Goal: Information Seeking & Learning: Understand process/instructions

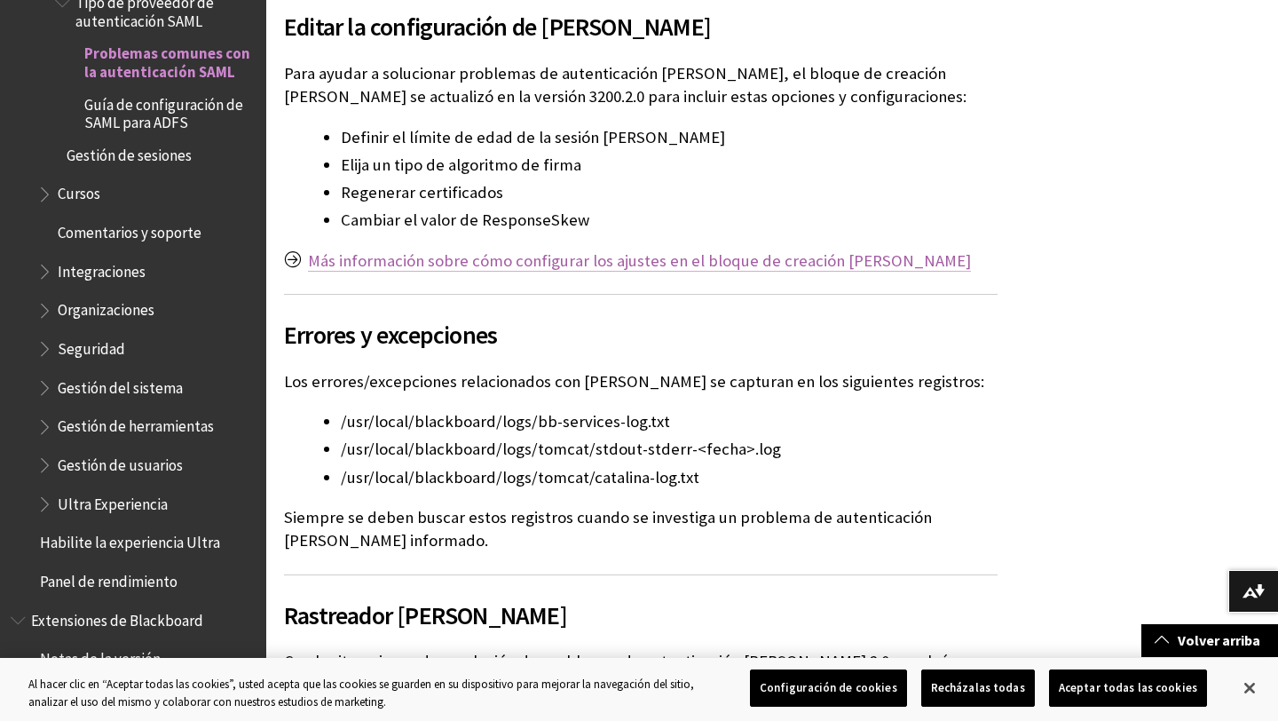
scroll to position [985, 0]
click at [612, 249] on font "Más información sobre cómo configurar los ajustes en el bloque de creación [PER…" at bounding box center [639, 259] width 663 height 20
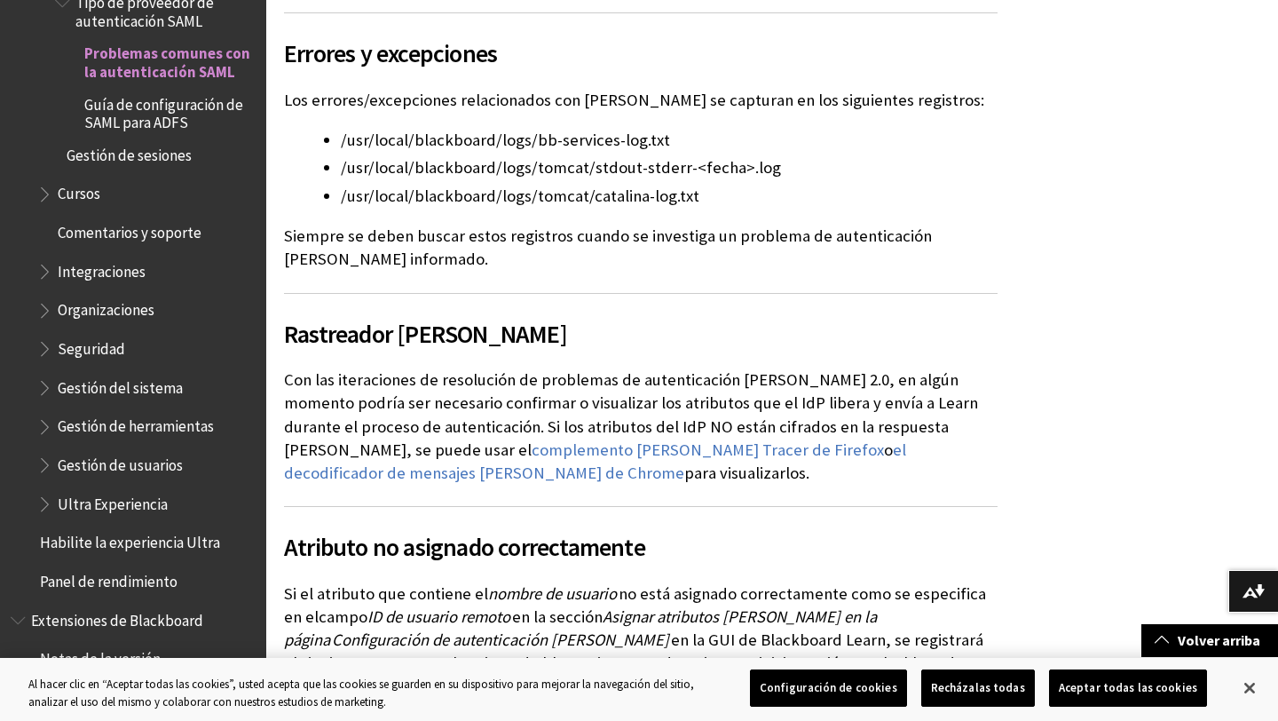
scroll to position [1271, 0]
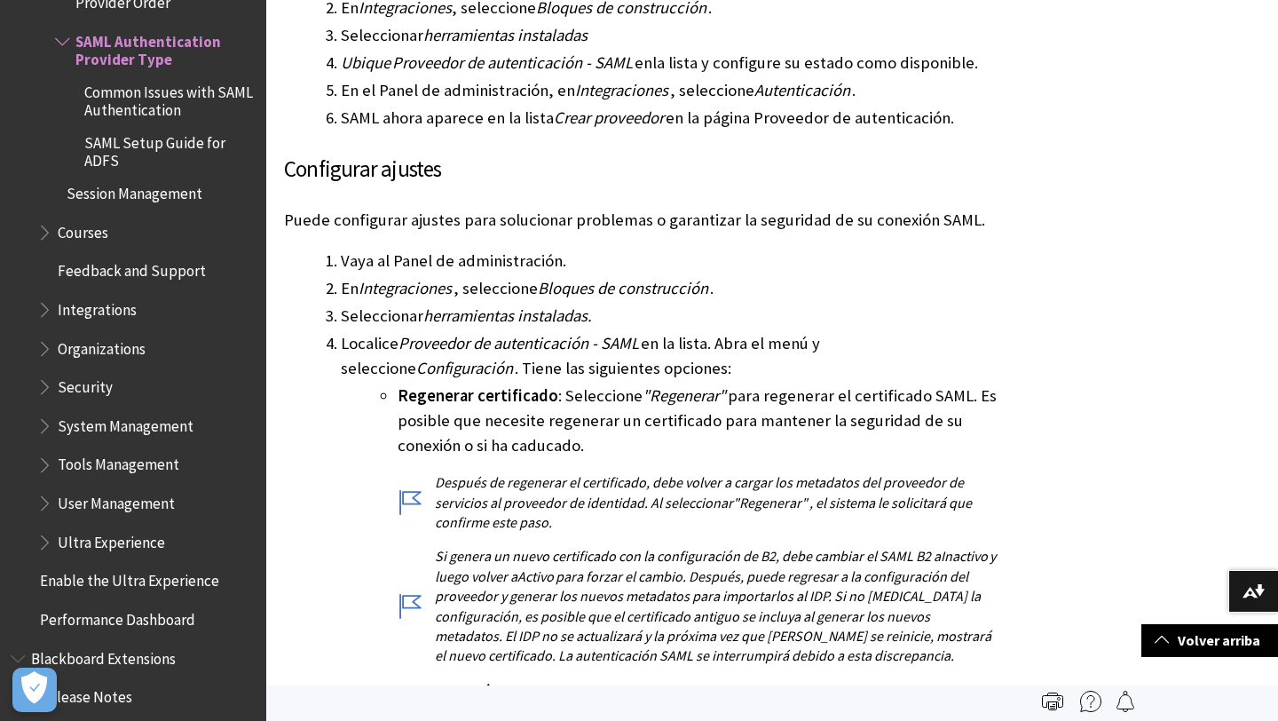
scroll to position [1399, 0]
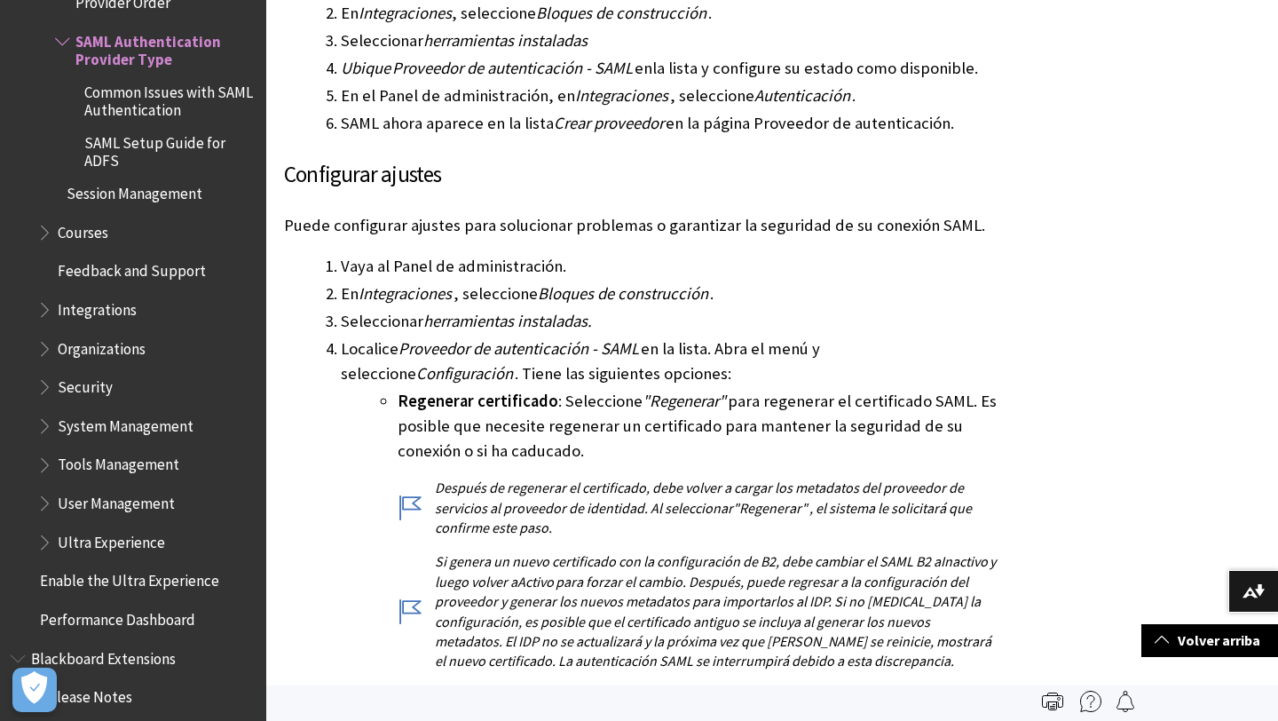
drag, startPoint x: 287, startPoint y: 138, endPoint x: 750, endPoint y: 359, distance: 513.6
copy div "Configurar ajustes Puede configurar ajustes para solucionar problemas o garanti…"
